Goal: Check status

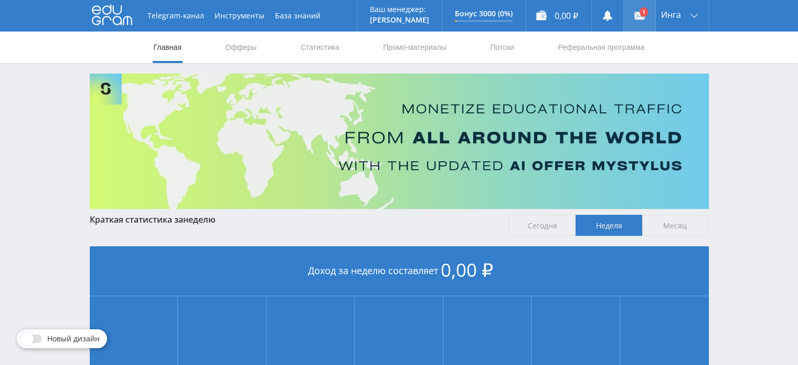
click at [640, 12] on link at bounding box center [639, 15] width 31 height 31
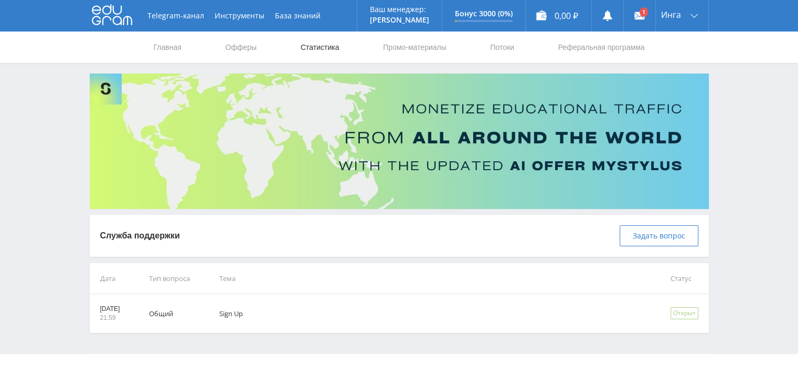
click at [307, 50] on link "Статистика" at bounding box center [320, 46] width 41 height 31
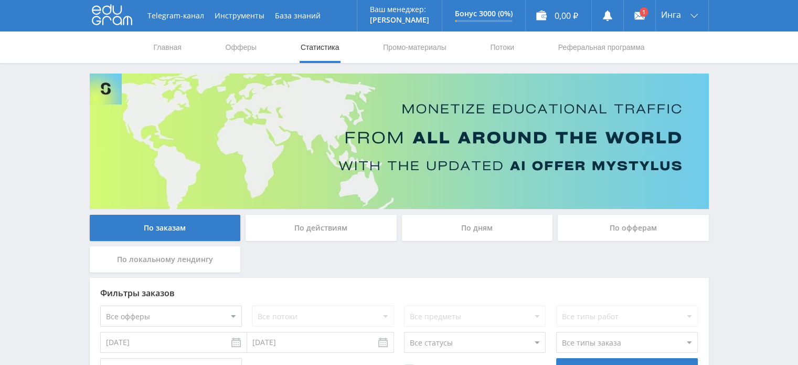
click at [530, 228] on div "По дням" at bounding box center [477, 228] width 151 height 26
click at [0, 0] on input "По дням" at bounding box center [0, 0] width 0 height 0
